Goal: Task Accomplishment & Management: Manage account settings

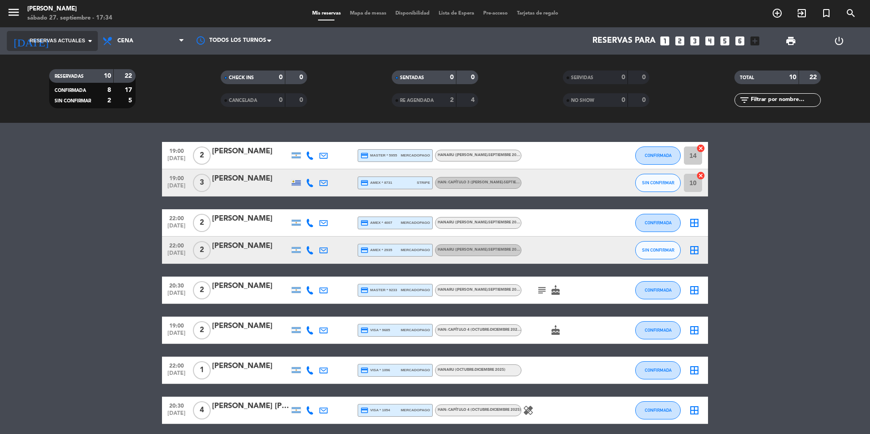
click at [68, 43] on span "Reservas actuales" at bounding box center [57, 41] width 55 height 8
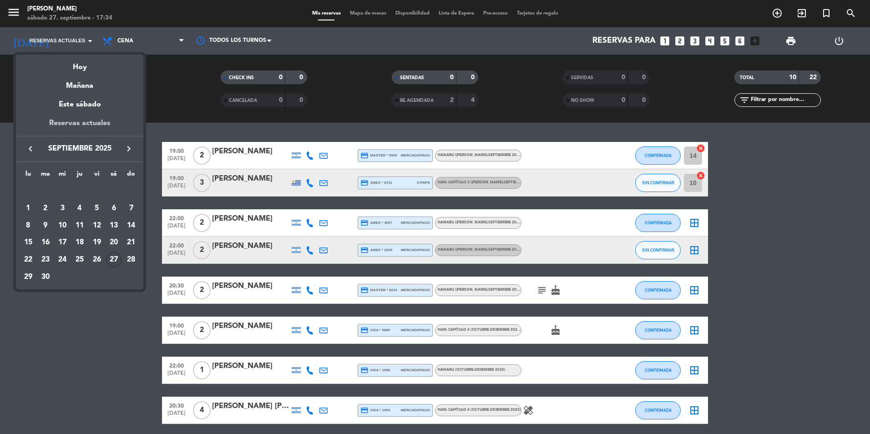
click at [116, 122] on div "Reservas actuales" at bounding box center [79, 126] width 127 height 19
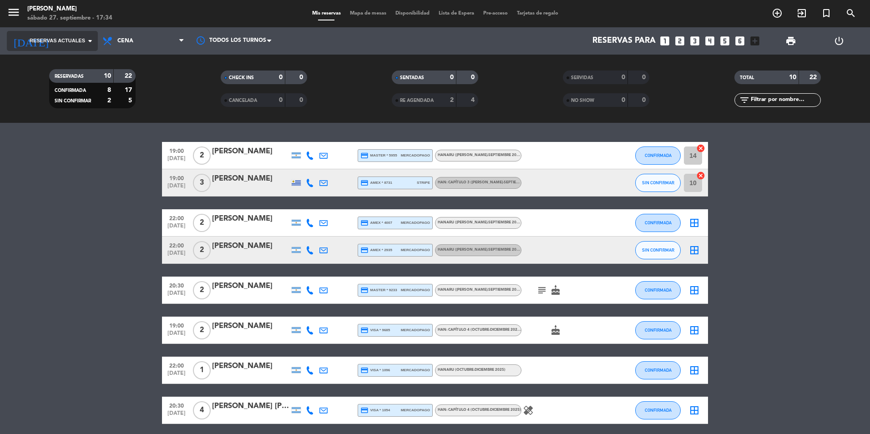
click at [68, 37] on span "Reservas actuales" at bounding box center [57, 41] width 55 height 8
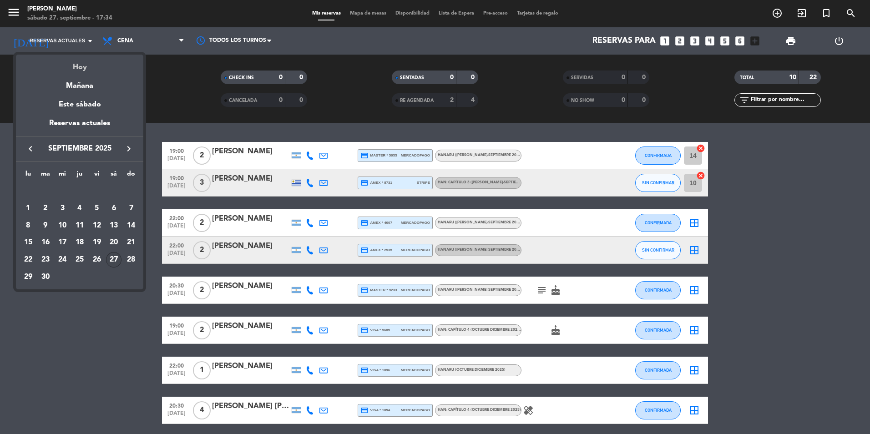
click at [86, 68] on div "Hoy" at bounding box center [79, 64] width 127 height 19
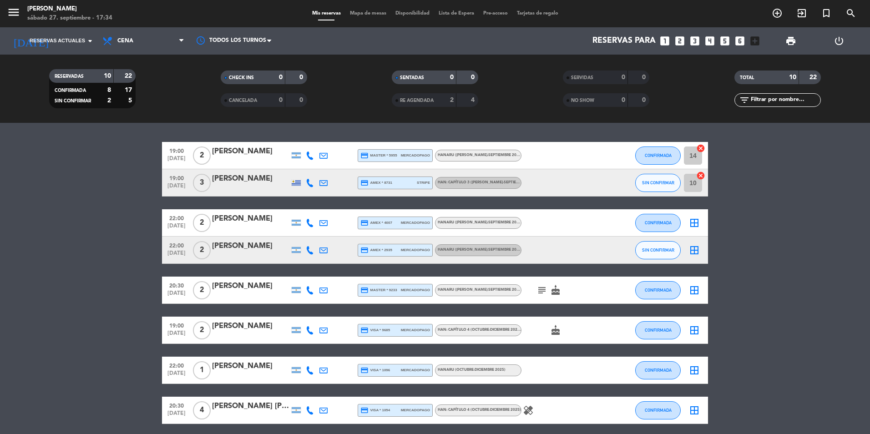
type input "sáb. [DATE]"
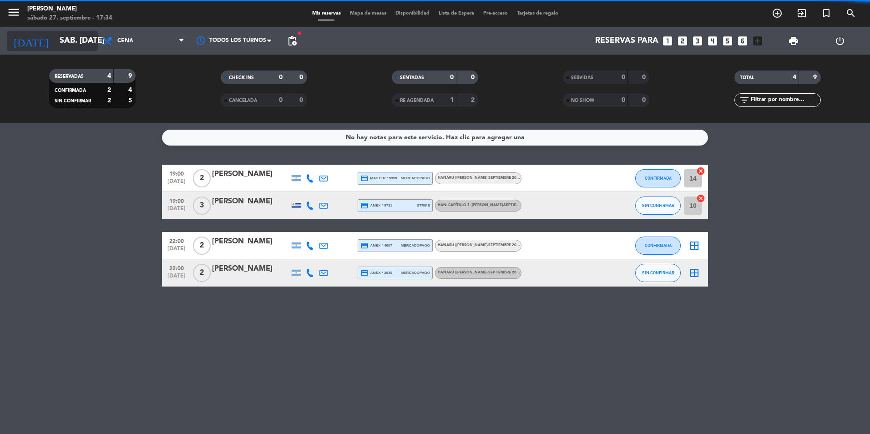
click at [66, 44] on input "sáb. [DATE]" at bounding box center [108, 41] width 106 height 18
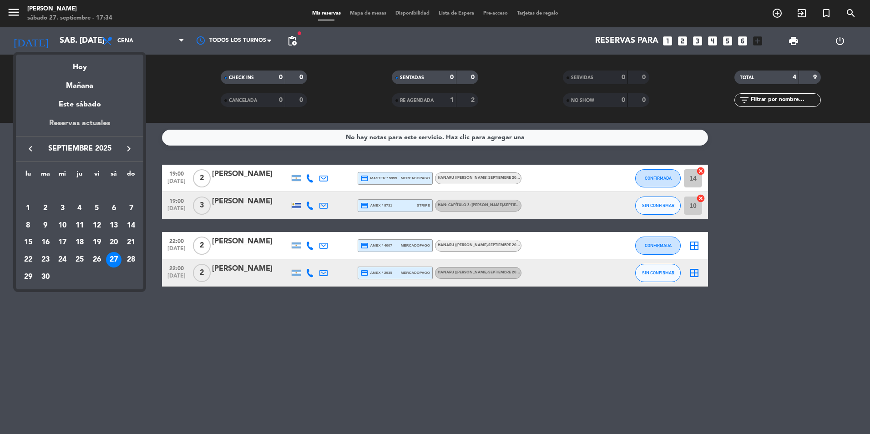
click at [105, 126] on div "Reservas actuales" at bounding box center [79, 126] width 127 height 19
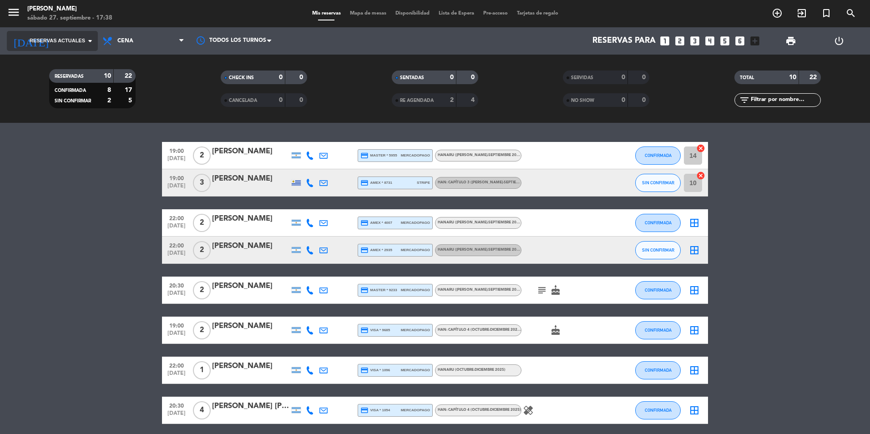
click at [71, 40] on span "Reservas actuales" at bounding box center [57, 41] width 55 height 8
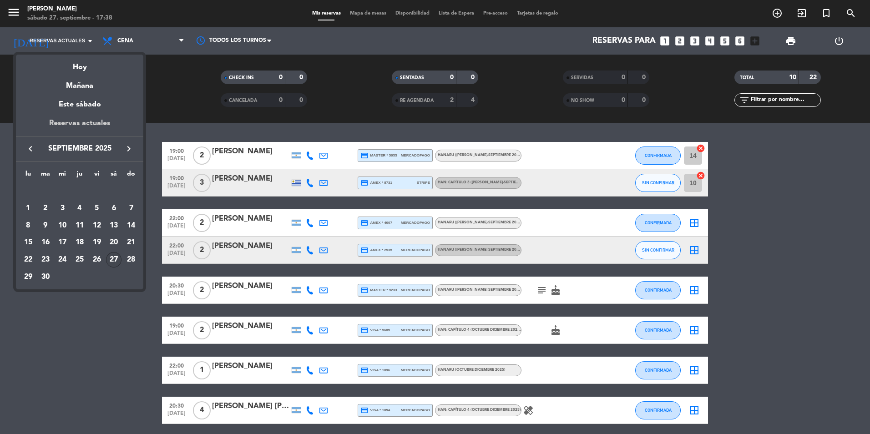
click at [113, 123] on div "Reservas actuales" at bounding box center [79, 126] width 127 height 19
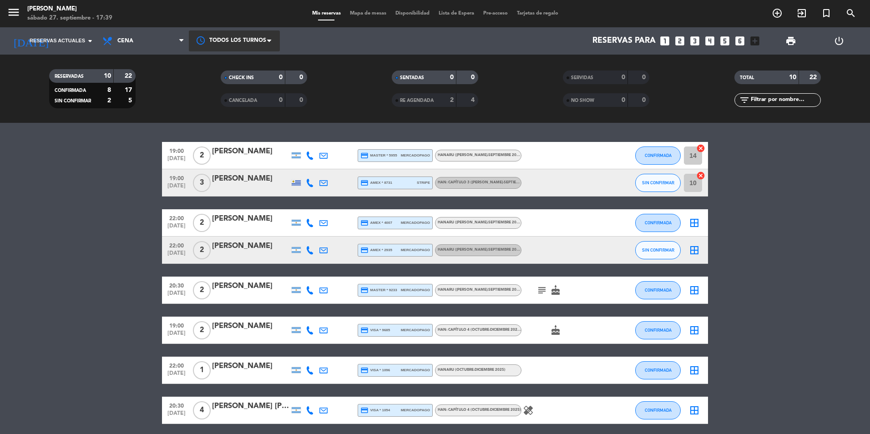
click at [259, 38] on div at bounding box center [234, 40] width 91 height 20
click at [307, 43] on div "Reservas para looks_one looks_two looks_3 looks_4 looks_5 looks_6 add_box" at bounding box center [523, 40] width 481 height 27
click at [85, 40] on icon "arrow_drop_down" at bounding box center [90, 40] width 11 height 11
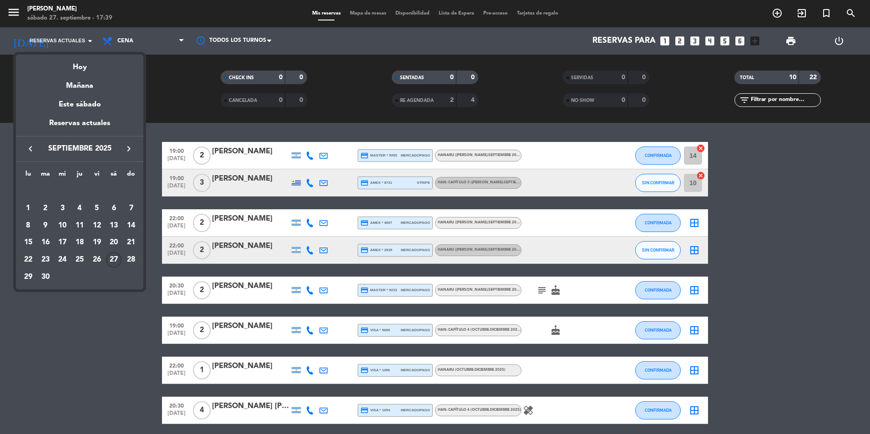
click at [90, 66] on div "Hoy" at bounding box center [79, 64] width 127 height 19
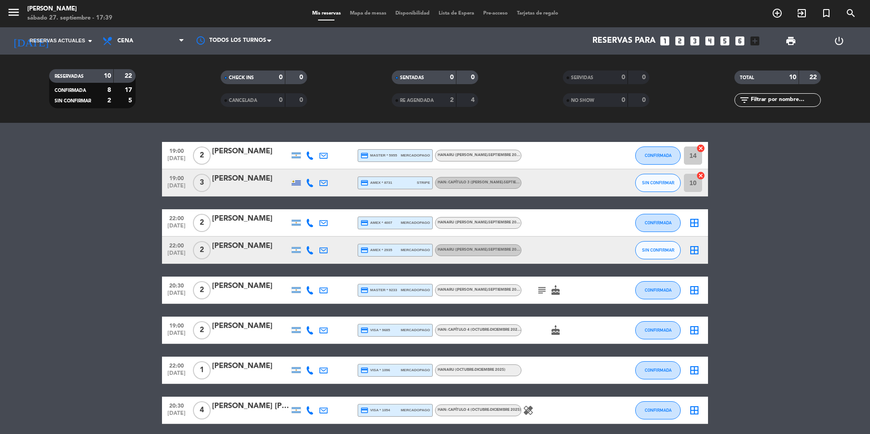
type input "sáb. [DATE]"
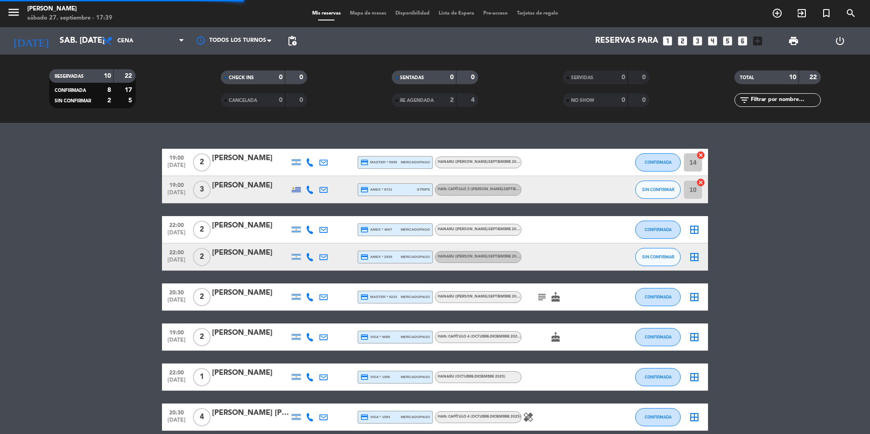
click at [292, 37] on span "pending_actions" at bounding box center [292, 40] width 11 height 11
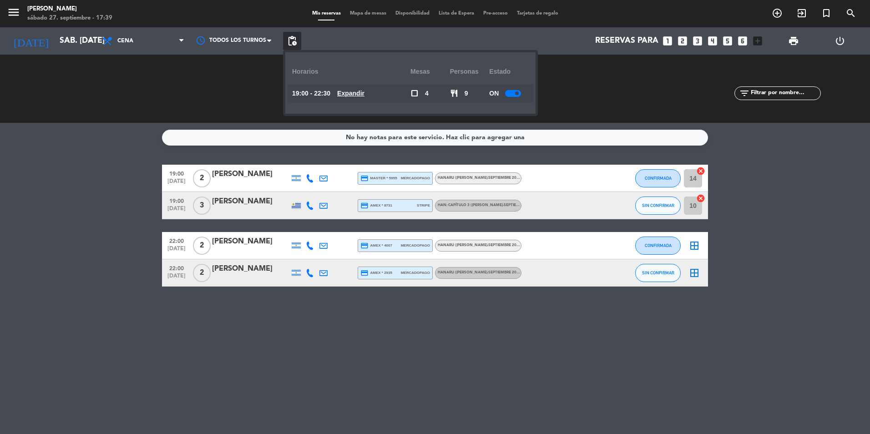
click at [513, 91] on div at bounding box center [513, 93] width 16 height 7
click at [518, 93] on div at bounding box center [516, 93] width 16 height 7
click at [520, 95] on div at bounding box center [513, 93] width 16 height 7
click at [363, 46] on div "Reservas para looks_one looks_two looks_3 looks_4 looks_5 looks_6 add_box" at bounding box center [533, 40] width 465 height 27
